Goal: Information Seeking & Learning: Learn about a topic

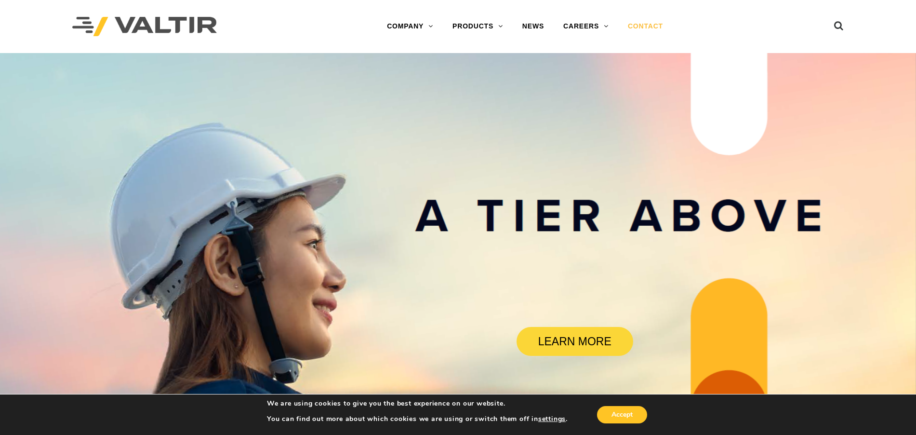
click at [642, 28] on link "CONTACT" at bounding box center [645, 26] width 54 height 19
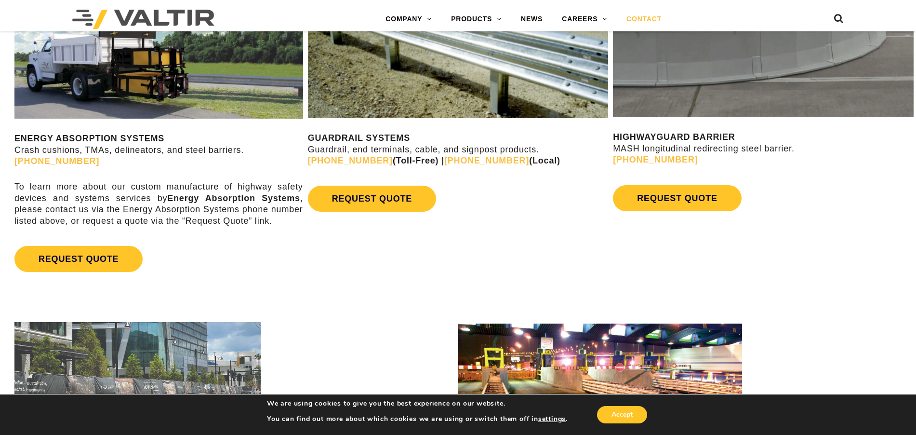
scroll to position [626, 0]
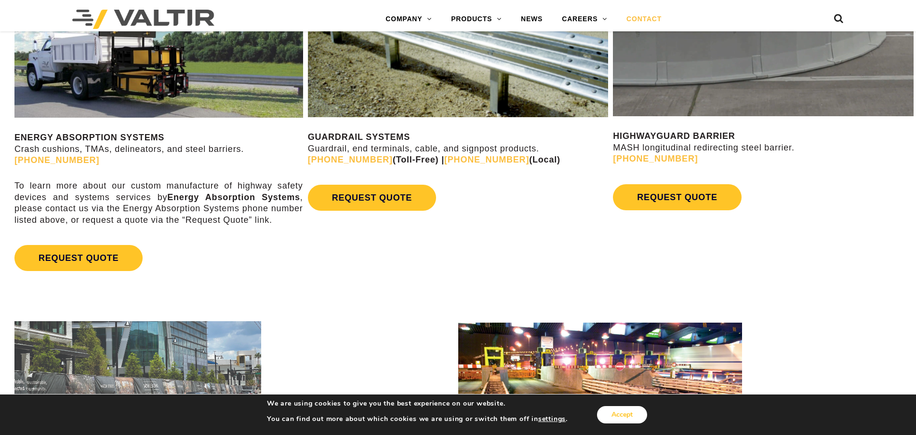
click at [622, 416] on button "Accept" at bounding box center [622, 414] width 50 height 17
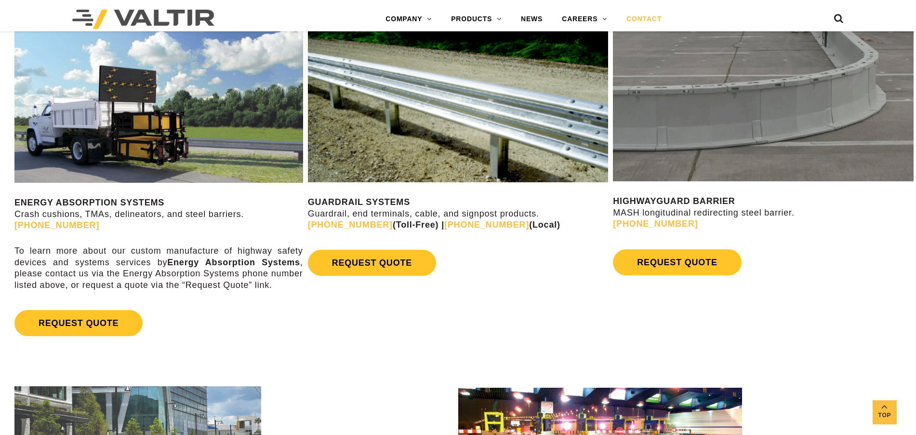
scroll to position [578, 0]
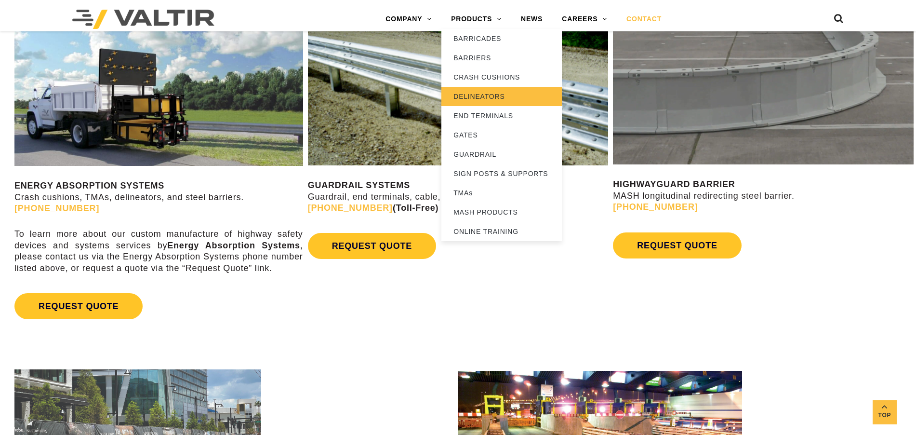
click at [492, 94] on link "DELINEATORS" at bounding box center [501, 96] width 120 height 19
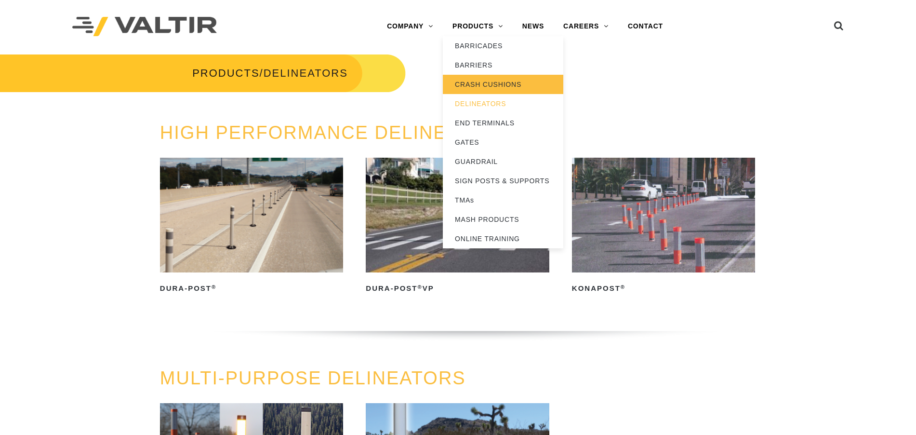
click at [498, 79] on link "CRASH CUSHIONS" at bounding box center [503, 84] width 120 height 19
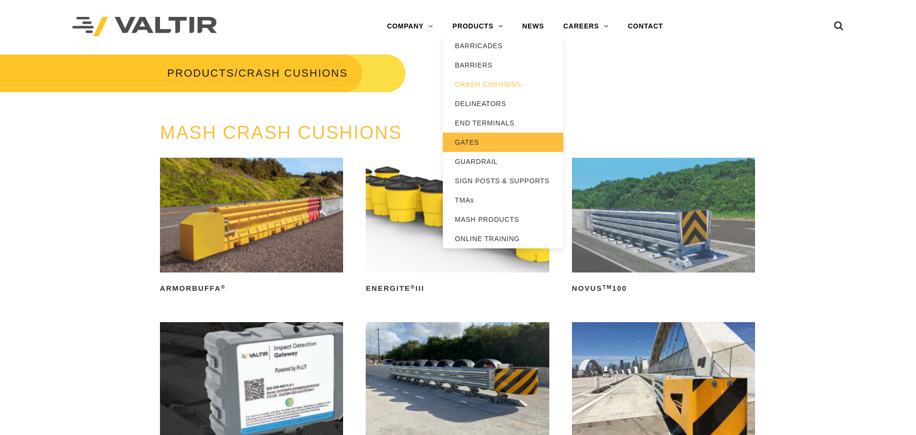
click at [485, 143] on link "GATES" at bounding box center [503, 142] width 120 height 19
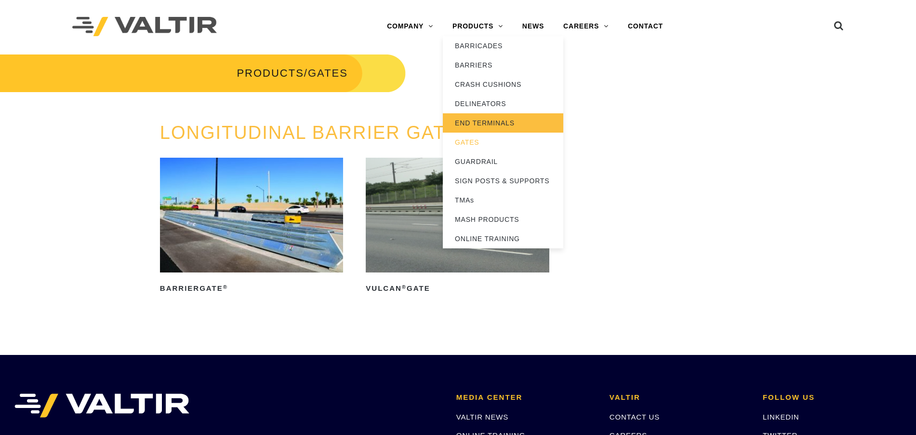
click at [485, 125] on link "END TERMINALS" at bounding box center [503, 122] width 120 height 19
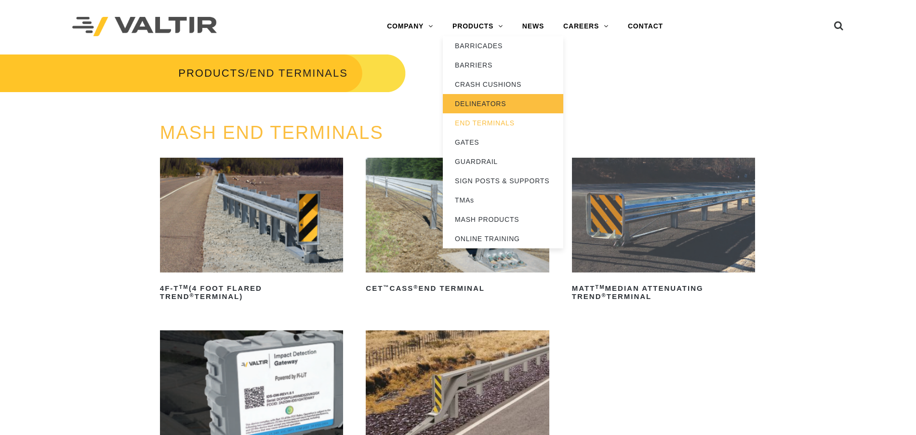
click at [482, 101] on link "DELINEATORS" at bounding box center [503, 103] width 120 height 19
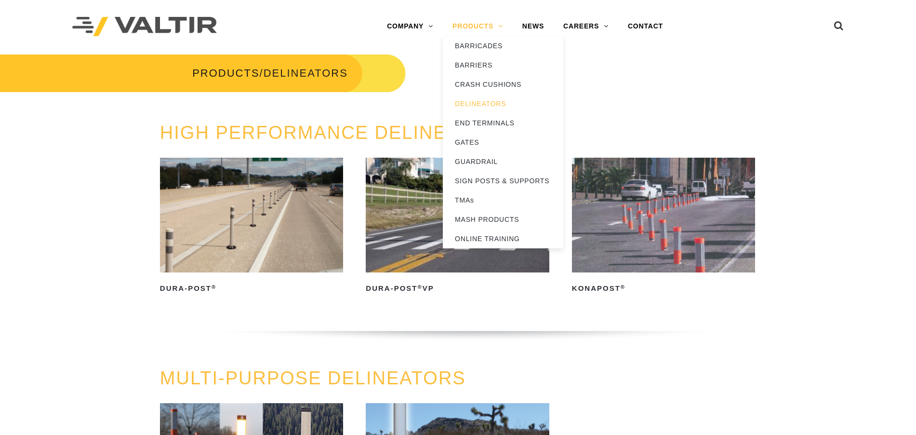
click at [501, 26] on link "PRODUCTS" at bounding box center [478, 26] width 70 height 19
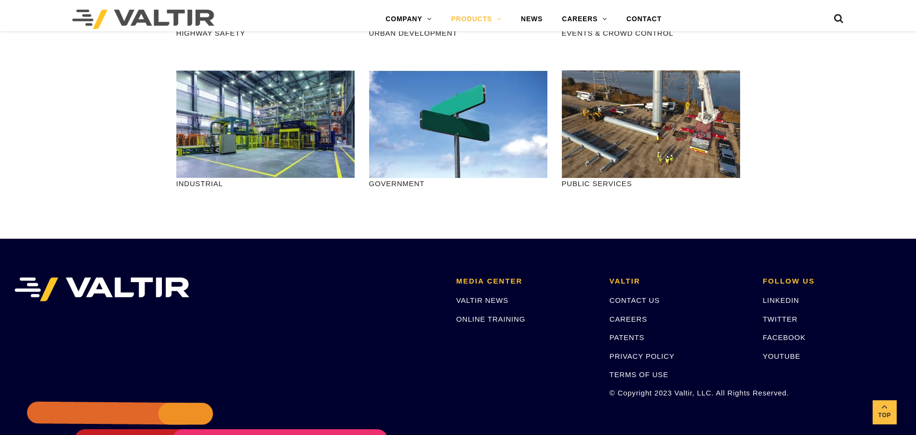
scroll to position [1205, 0]
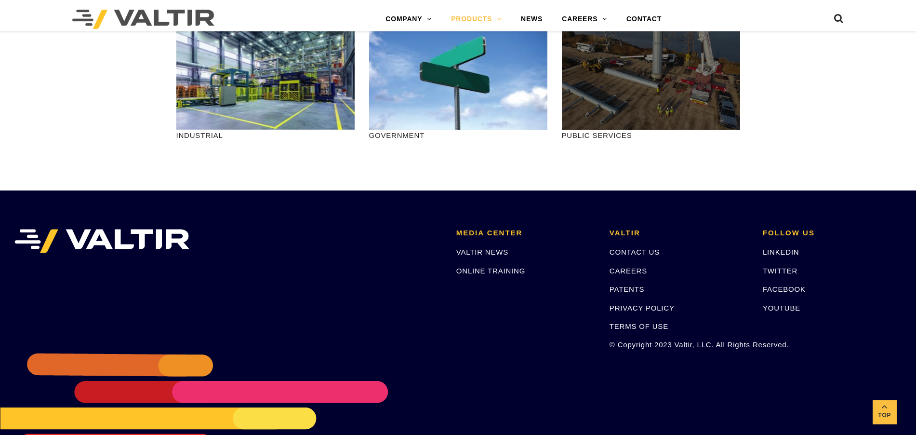
click at [637, 104] on div at bounding box center [651, 75] width 178 height 107
